Goal: Transaction & Acquisition: Purchase product/service

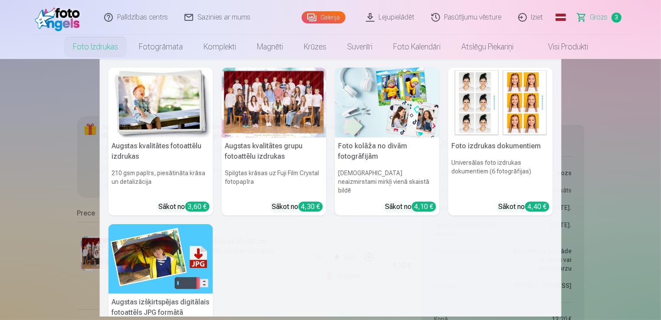
click at [75, 46] on link "Foto izdrukas" at bounding box center [95, 47] width 66 height 24
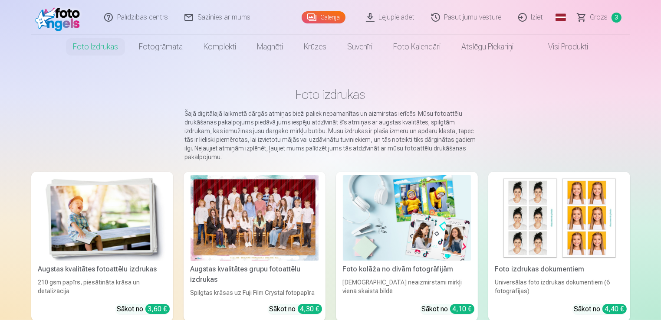
click at [91, 251] on img at bounding box center [102, 217] width 128 height 85
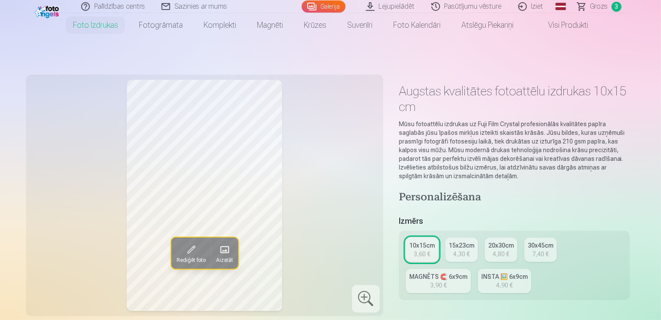
scroll to position [130, 0]
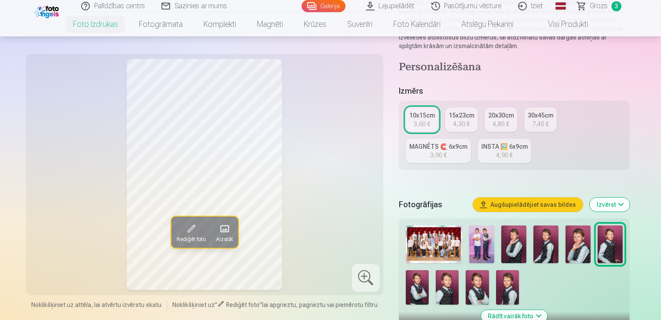
click at [479, 252] on img at bounding box center [481, 245] width 25 height 38
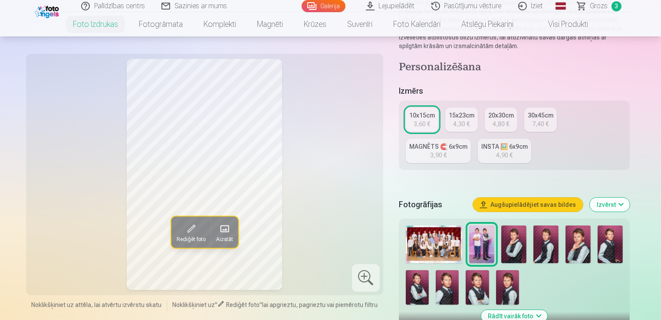
click at [518, 256] on img at bounding box center [513, 245] width 25 height 38
click at [557, 250] on img at bounding box center [545, 245] width 25 height 38
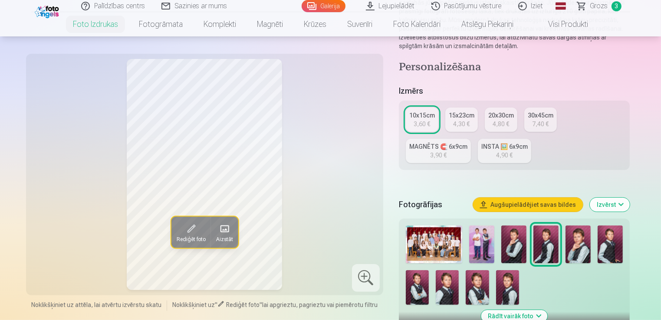
click at [582, 254] on img at bounding box center [577, 245] width 25 height 38
click at [610, 255] on img at bounding box center [609, 245] width 25 height 38
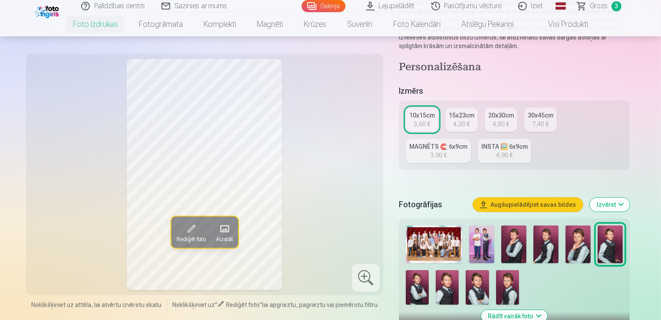
click at [415, 290] on img at bounding box center [417, 287] width 23 height 35
click at [446, 290] on img at bounding box center [447, 287] width 23 height 35
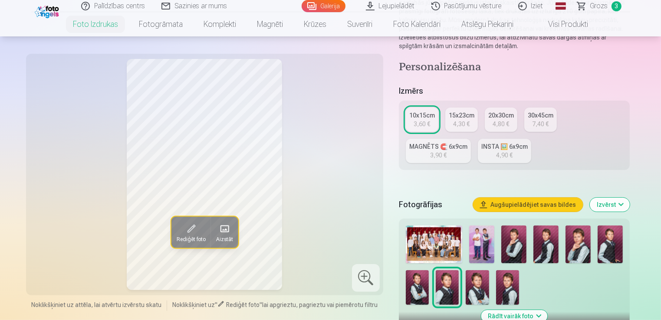
click at [484, 287] on img at bounding box center [477, 287] width 23 height 35
click at [514, 289] on img at bounding box center [507, 287] width 23 height 35
click at [609, 248] on img at bounding box center [609, 245] width 25 height 38
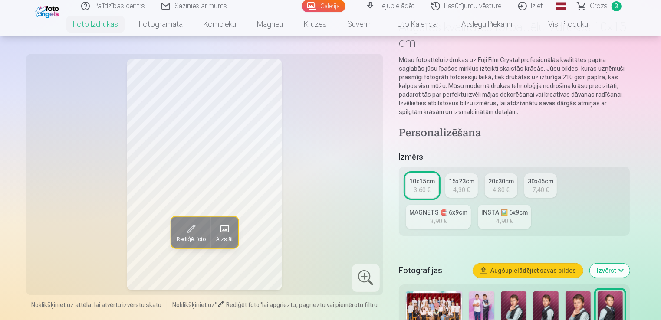
scroll to position [0, 0]
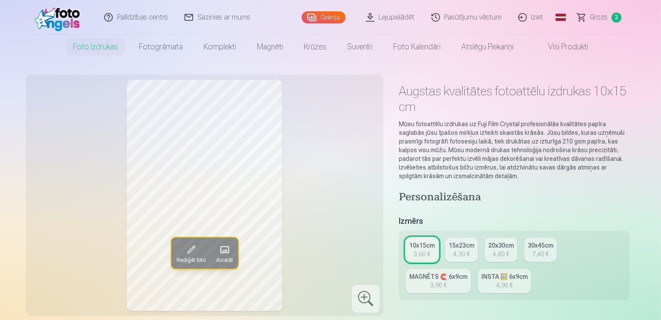
click at [598, 16] on span "Grozs" at bounding box center [599, 17] width 18 height 10
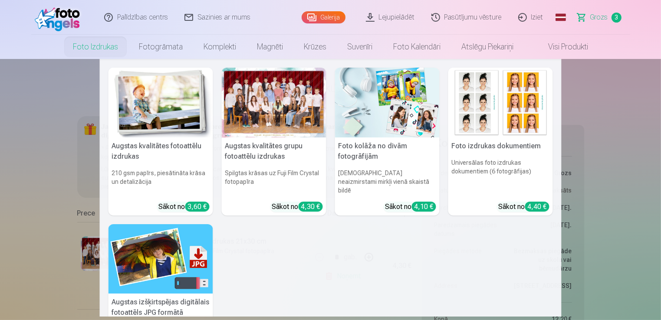
click at [106, 46] on link "Foto izdrukas" at bounding box center [95, 47] width 66 height 24
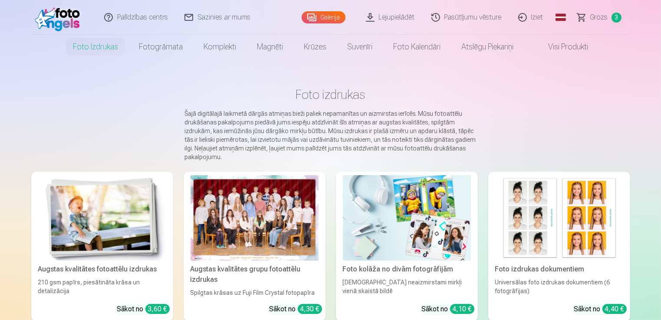
click at [127, 234] on img at bounding box center [102, 217] width 128 height 85
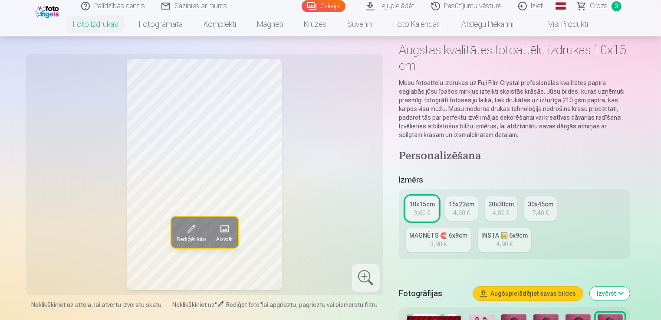
scroll to position [87, 0]
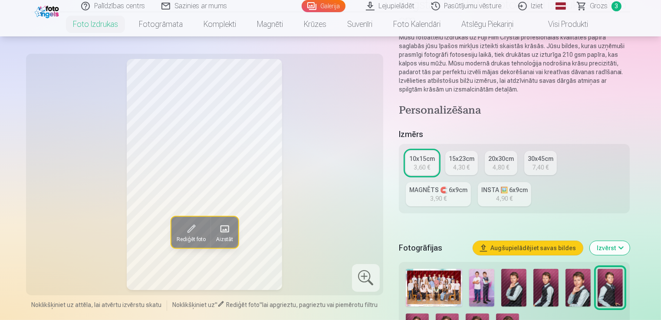
click at [576, 293] on img at bounding box center [577, 288] width 25 height 38
click at [607, 287] on img at bounding box center [609, 288] width 25 height 38
click at [567, 292] on img at bounding box center [577, 288] width 25 height 38
click at [538, 291] on img at bounding box center [545, 288] width 25 height 38
click at [513, 289] on img at bounding box center [513, 288] width 25 height 38
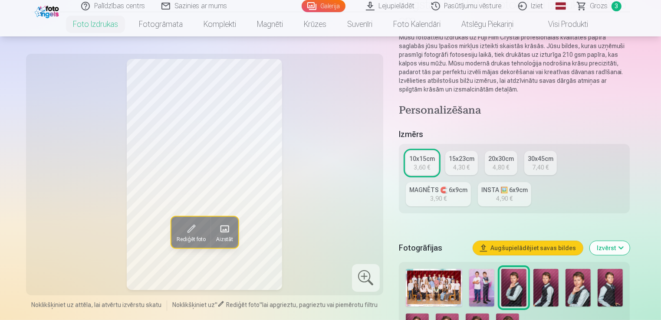
scroll to position [130, 0]
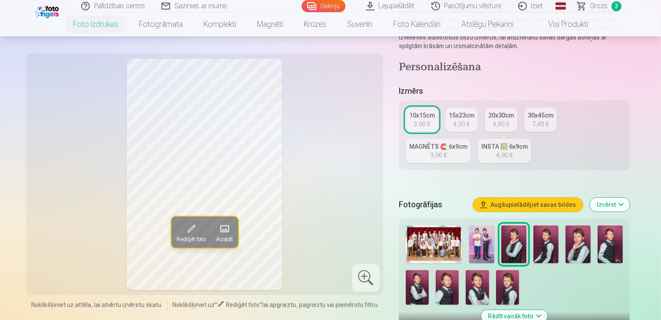
click at [417, 292] on img at bounding box center [417, 287] width 23 height 35
click at [447, 292] on img at bounding box center [447, 287] width 23 height 35
click at [491, 297] on div at bounding box center [514, 265] width 224 height 86
click at [482, 296] on img at bounding box center [477, 287] width 23 height 35
click at [511, 298] on img at bounding box center [507, 287] width 23 height 35
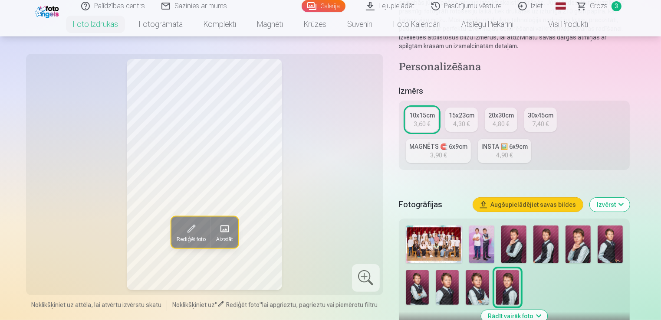
click at [608, 256] on img at bounding box center [609, 245] width 25 height 38
click at [448, 284] on img at bounding box center [447, 287] width 23 height 35
click at [476, 290] on img at bounding box center [477, 287] width 23 height 35
click at [616, 247] on img at bounding box center [609, 245] width 25 height 38
click at [564, 254] on div at bounding box center [514, 265] width 224 height 86
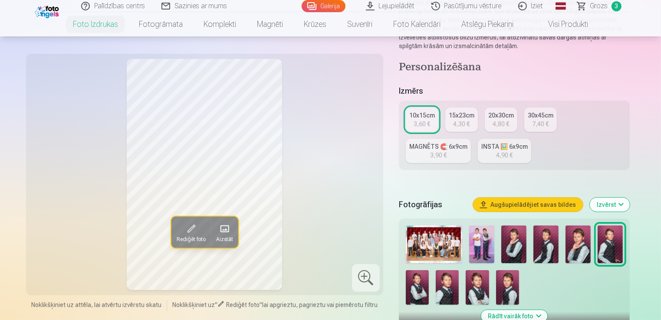
click at [571, 249] on img at bounding box center [577, 245] width 25 height 38
click at [554, 255] on img at bounding box center [545, 245] width 25 height 38
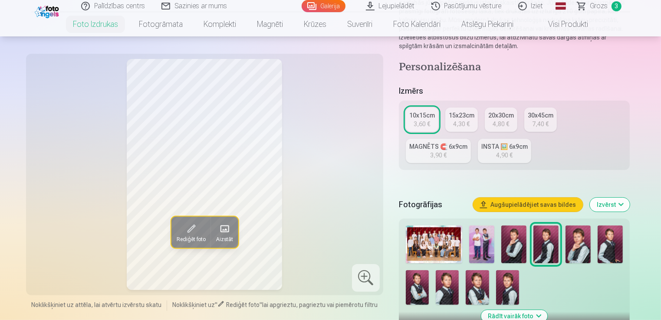
click at [606, 254] on img at bounding box center [609, 245] width 25 height 38
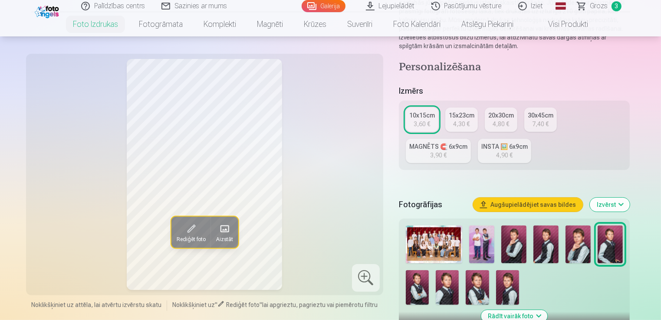
click at [479, 294] on img at bounding box center [477, 287] width 23 height 35
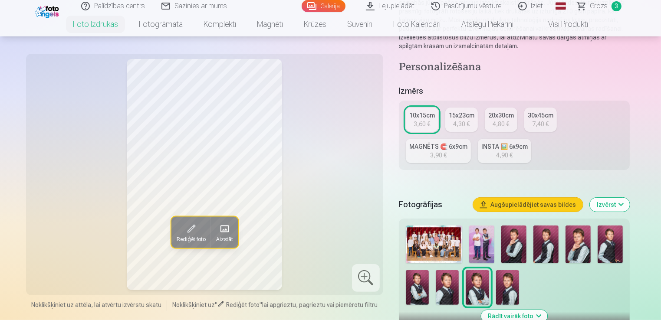
click at [507, 294] on img at bounding box center [507, 287] width 23 height 35
click at [578, 255] on img at bounding box center [577, 245] width 25 height 38
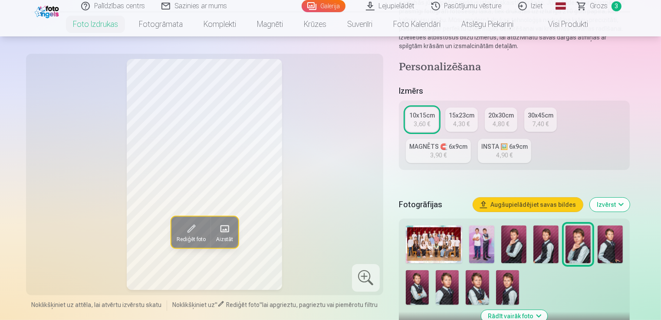
click at [423, 293] on img at bounding box center [417, 287] width 23 height 35
click at [446, 284] on img at bounding box center [447, 287] width 23 height 35
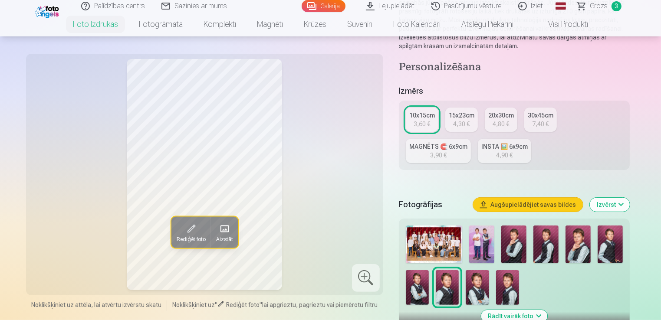
click at [485, 287] on img at bounding box center [477, 287] width 23 height 35
click at [507, 291] on img at bounding box center [507, 287] width 23 height 35
click at [615, 253] on img at bounding box center [609, 245] width 25 height 38
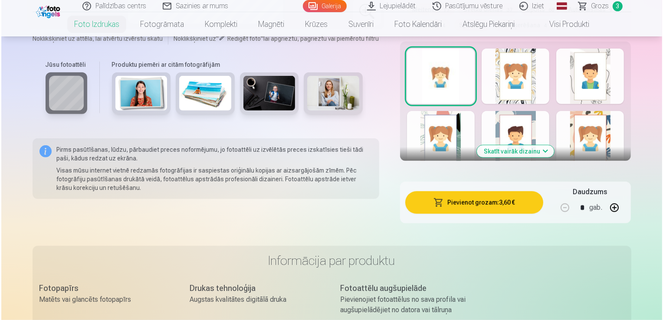
scroll to position [564, 0]
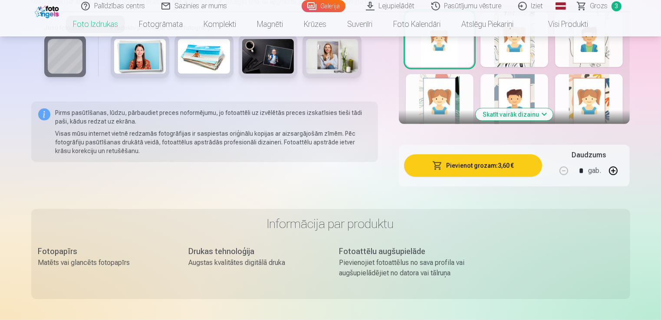
click at [501, 167] on button "Pievienot grozam : 3,60 €" at bounding box center [473, 165] width 138 height 23
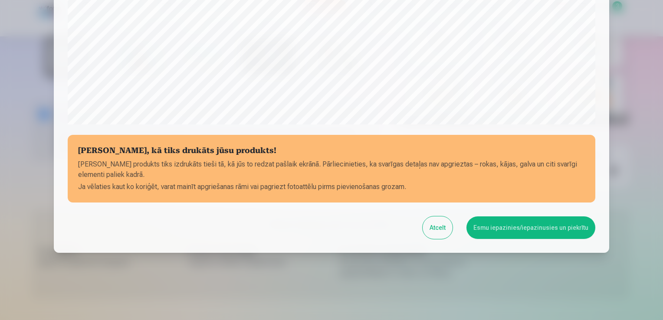
scroll to position [304, 0]
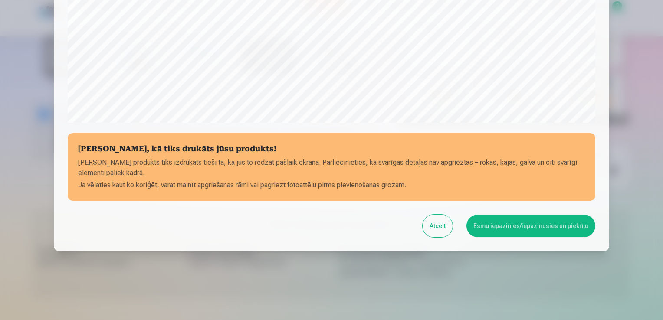
click at [515, 226] on button "Esmu iepazinies/iepazinusies un piekrītu" at bounding box center [530, 226] width 129 height 23
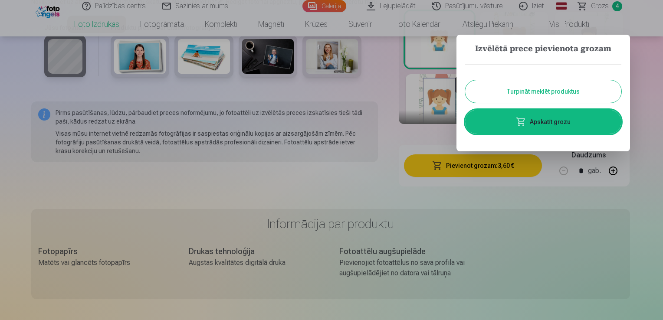
click at [549, 122] on link "Apskatīt grozu" at bounding box center [543, 122] width 156 height 24
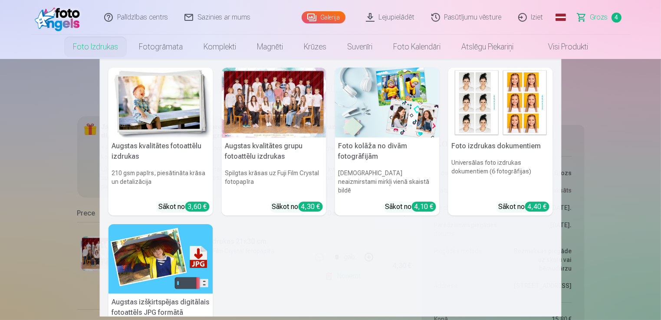
click at [90, 40] on link "Foto izdrukas" at bounding box center [95, 47] width 66 height 24
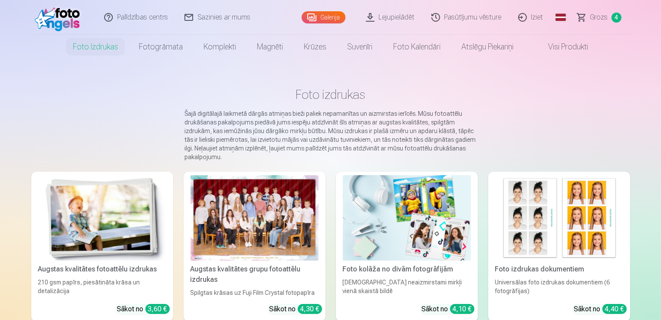
click at [89, 202] on img at bounding box center [102, 217] width 128 height 85
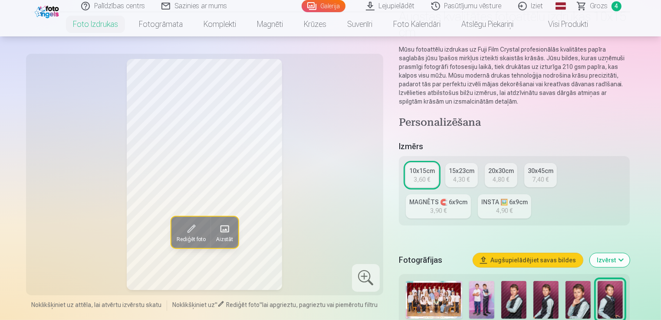
scroll to position [174, 0]
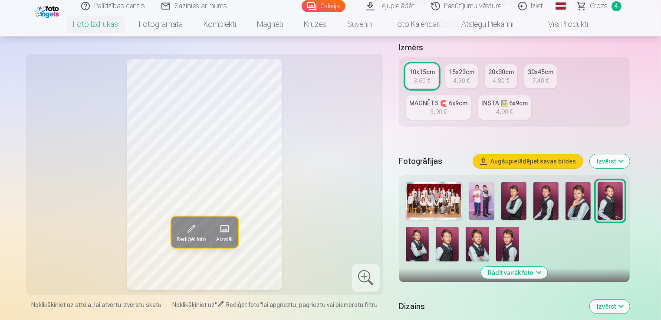
click at [521, 199] on img at bounding box center [513, 201] width 25 height 38
click at [530, 201] on div at bounding box center [514, 222] width 224 height 86
click at [550, 200] on img at bounding box center [545, 201] width 25 height 38
click at [583, 206] on img at bounding box center [577, 201] width 25 height 38
click at [604, 197] on img at bounding box center [609, 201] width 25 height 38
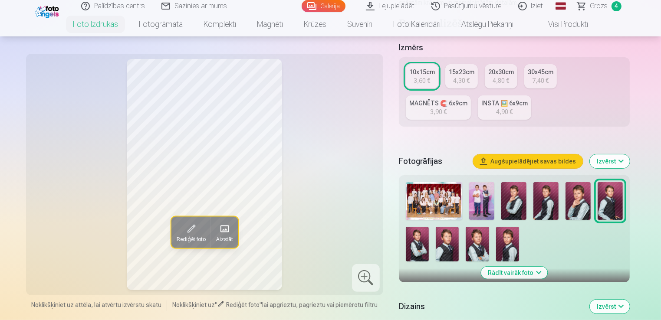
click at [427, 244] on img at bounding box center [417, 244] width 23 height 35
click at [448, 243] on img at bounding box center [447, 244] width 23 height 35
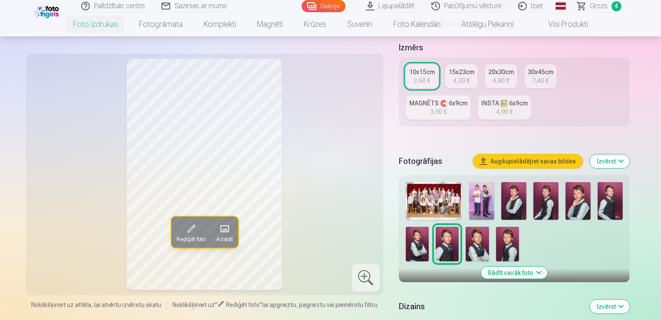
click at [484, 241] on img at bounding box center [477, 244] width 23 height 35
click at [510, 247] on img at bounding box center [507, 244] width 23 height 35
click at [617, 202] on img at bounding box center [609, 201] width 25 height 38
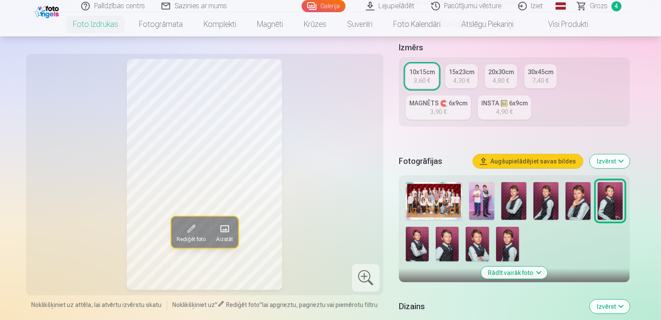
click at [512, 247] on img at bounding box center [507, 244] width 23 height 35
click at [468, 246] on img at bounding box center [477, 244] width 23 height 35
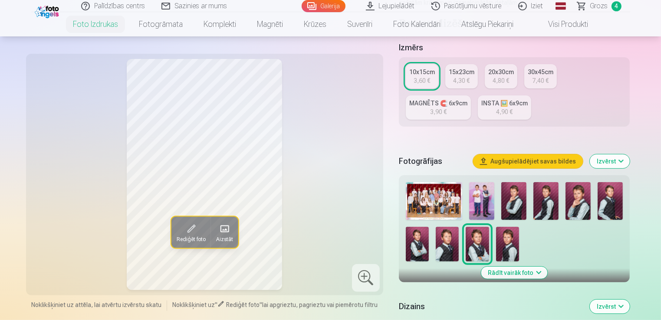
click at [512, 244] on img at bounding box center [507, 244] width 23 height 35
click at [484, 244] on img at bounding box center [477, 244] width 23 height 35
click at [514, 246] on img at bounding box center [507, 244] width 23 height 35
click at [487, 243] on img at bounding box center [477, 244] width 23 height 35
click at [450, 239] on img at bounding box center [447, 244] width 23 height 35
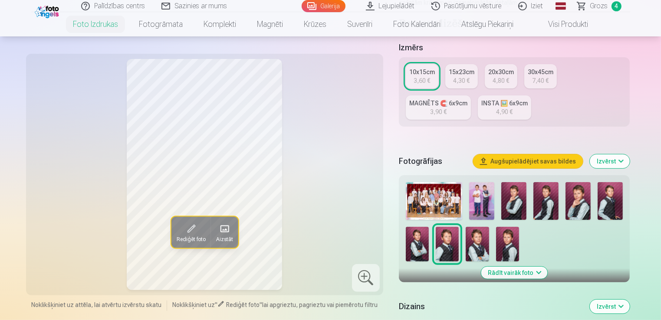
click at [413, 249] on img at bounding box center [417, 244] width 23 height 35
click at [489, 249] on div at bounding box center [514, 222] width 224 height 86
click at [463, 247] on div at bounding box center [514, 222] width 224 height 86
click at [479, 243] on img at bounding box center [477, 244] width 23 height 35
click at [510, 247] on img at bounding box center [507, 244] width 23 height 35
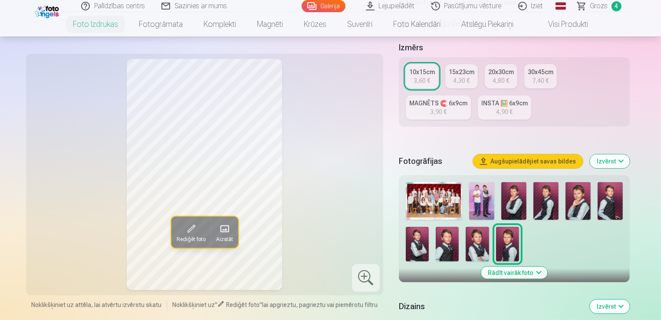
click at [602, 207] on img at bounding box center [609, 201] width 25 height 38
click at [577, 208] on img at bounding box center [577, 201] width 25 height 38
click at [613, 208] on img at bounding box center [609, 201] width 25 height 38
click at [511, 248] on img at bounding box center [507, 244] width 23 height 35
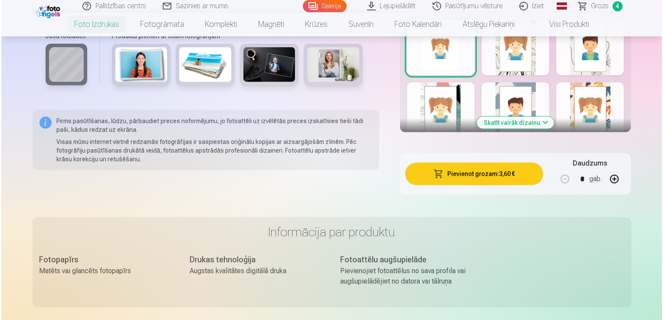
scroll to position [607, 0]
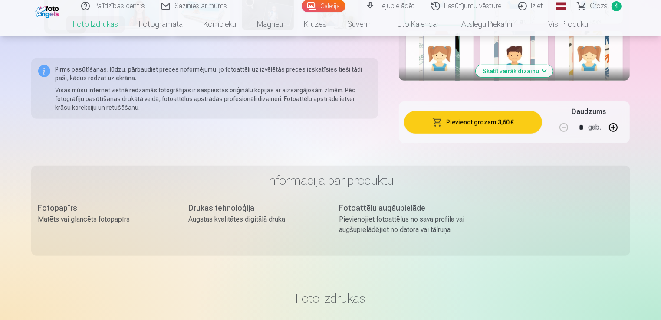
click at [459, 127] on button "Pievienot grozam : 3,60 €" at bounding box center [473, 122] width 138 height 23
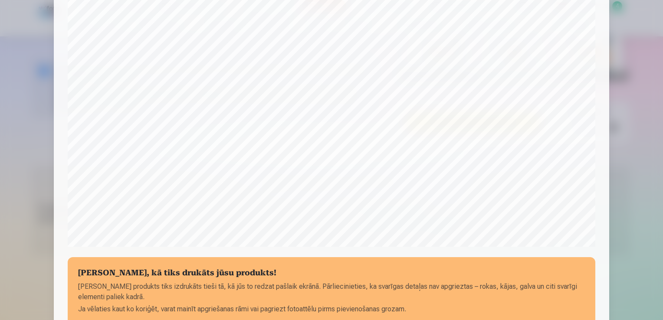
scroll to position [217, 0]
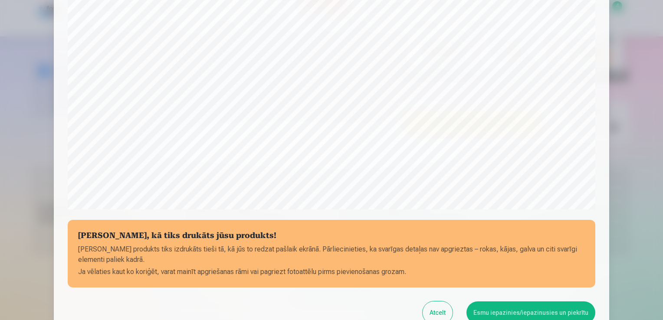
click at [525, 311] on button "Esmu iepazinies/iepazinusies un piekrītu" at bounding box center [530, 313] width 129 height 23
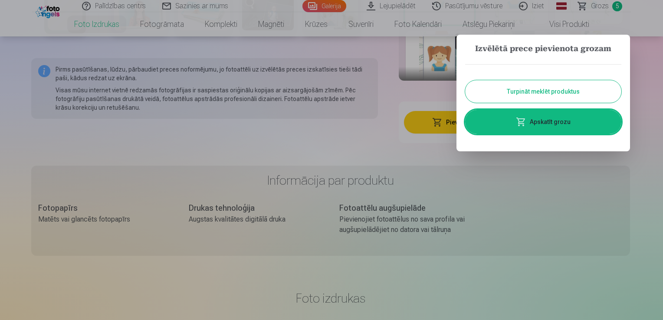
click at [560, 119] on link "Apskatīt grozu" at bounding box center [543, 122] width 156 height 24
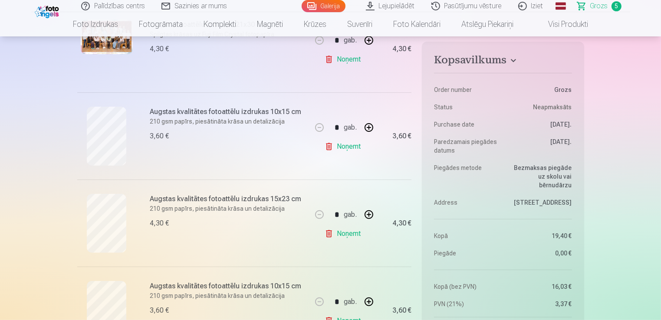
scroll to position [304, 0]
click at [357, 233] on link "Noņemt" at bounding box center [344, 234] width 39 height 17
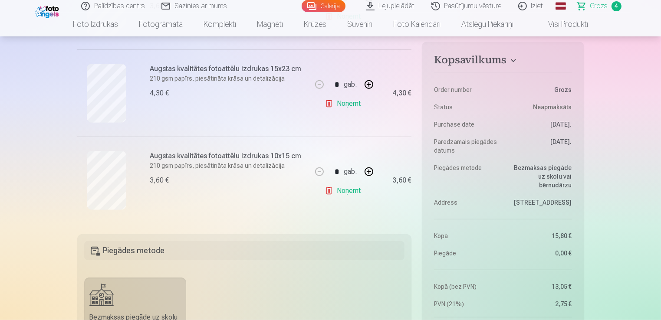
scroll to position [477, 0]
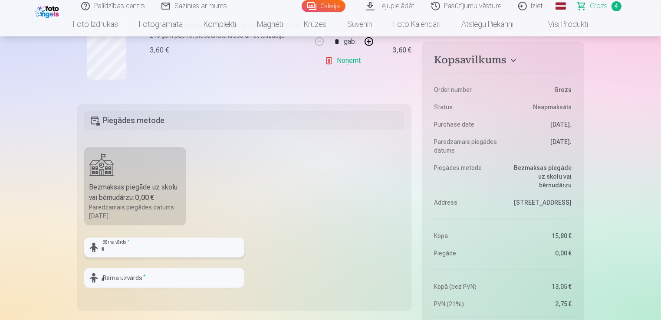
click at [146, 253] on input "text" at bounding box center [164, 248] width 160 height 20
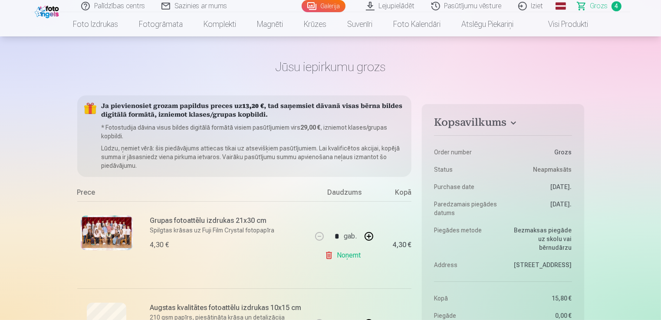
scroll to position [0, 0]
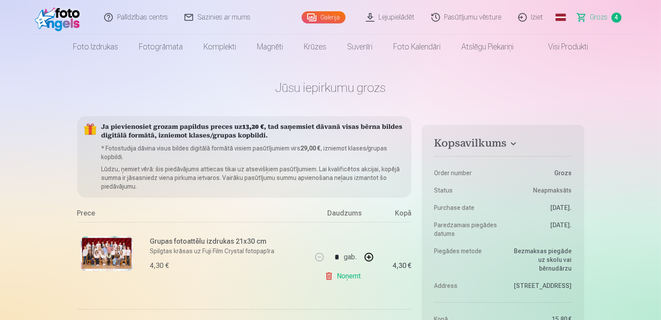
click at [79, 49] on link "Foto izdrukas" at bounding box center [95, 47] width 66 height 24
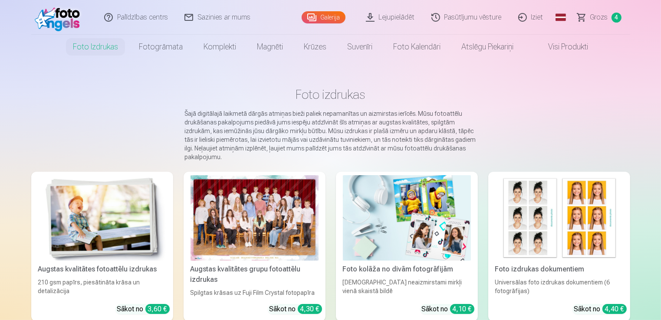
click at [105, 230] on img at bounding box center [102, 217] width 128 height 85
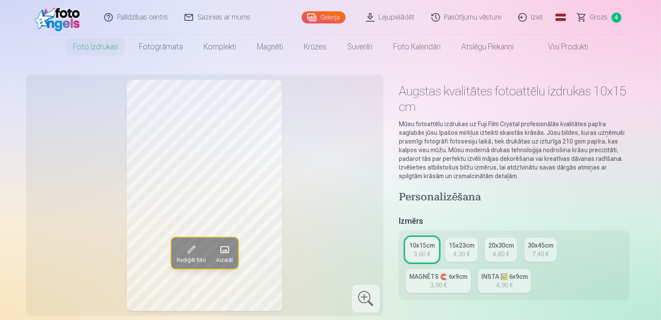
click at [602, 17] on span "Grozs" at bounding box center [599, 17] width 18 height 10
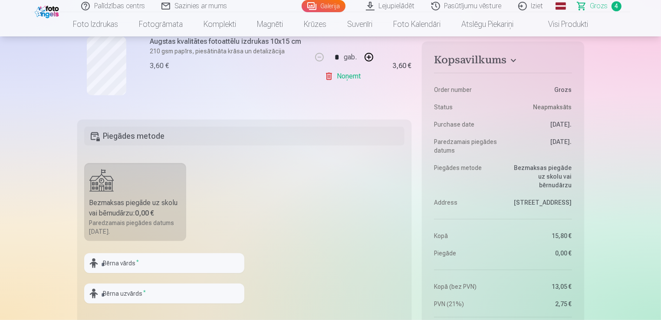
scroll to position [521, 0]
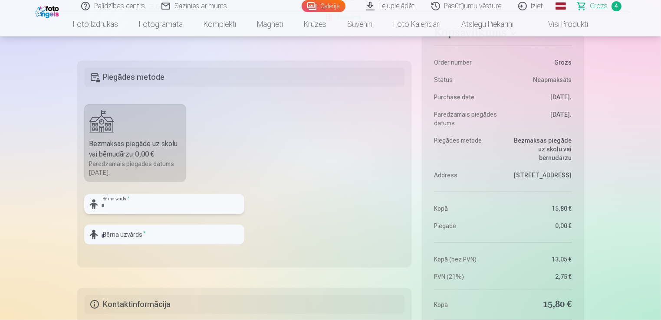
click at [166, 209] on input "text" at bounding box center [164, 204] width 160 height 20
type input "********"
click at [151, 243] on input "text" at bounding box center [164, 235] width 160 height 20
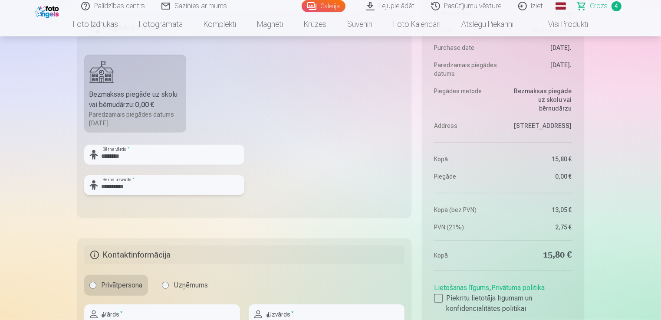
scroll to position [607, 0]
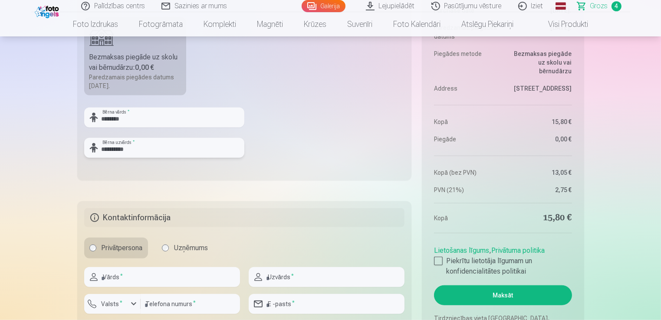
type input "**********"
click at [143, 282] on input "text" at bounding box center [162, 277] width 156 height 20
type input "**********"
click at [295, 282] on input "text" at bounding box center [327, 277] width 156 height 20
type input "*********"
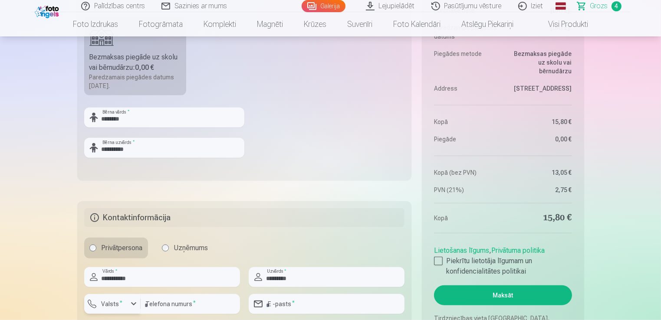
click at [111, 302] on label "Valsts *" at bounding box center [112, 304] width 28 height 9
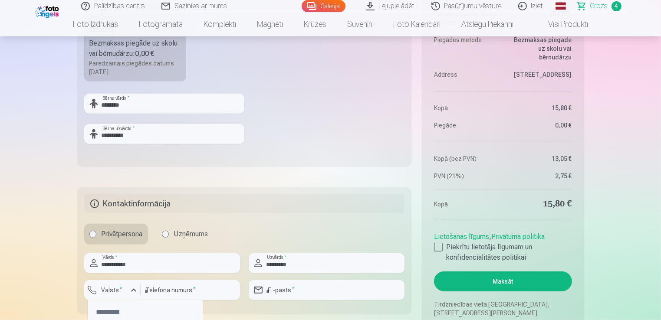
scroll to position [665, 0]
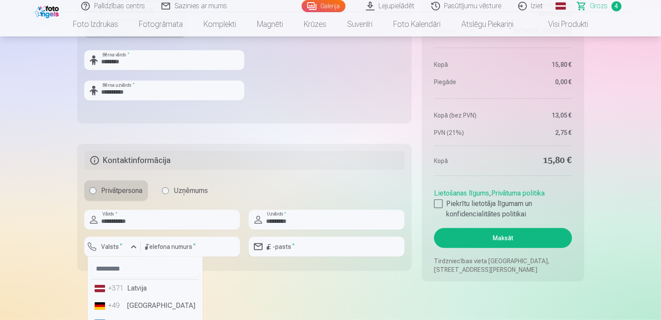
click at [148, 290] on li "+371 Latvija" at bounding box center [145, 288] width 108 height 17
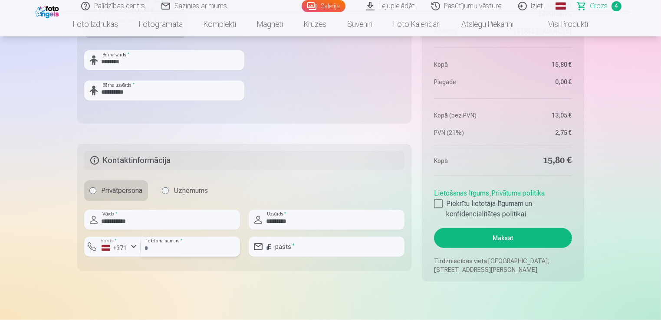
click at [183, 249] on input "number" at bounding box center [190, 247] width 99 height 20
type input "********"
click at [274, 251] on input "email" at bounding box center [327, 247] width 156 height 20
type input "**********"
click at [435, 204] on div at bounding box center [438, 204] width 9 height 9
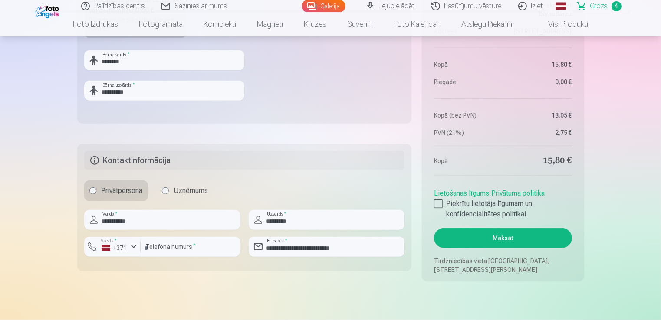
click at [482, 237] on button "Maksāt" at bounding box center [503, 238] width 138 height 20
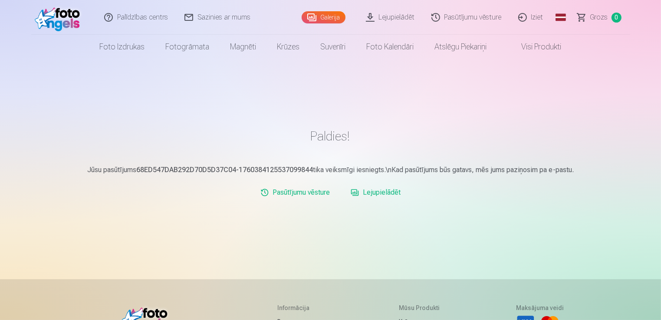
click at [389, 194] on link "Lejupielādēt" at bounding box center [375, 192] width 57 height 17
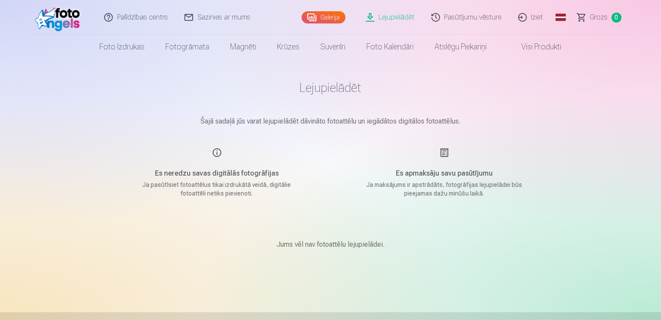
click at [636, 36] on nav "Foto izdrukas Augstas kvalitātes fotoattēlu izdrukas 210 gsm papīrs, piesātināt…" at bounding box center [330, 47] width 661 height 24
